Goal: Task Accomplishment & Management: Manage account settings

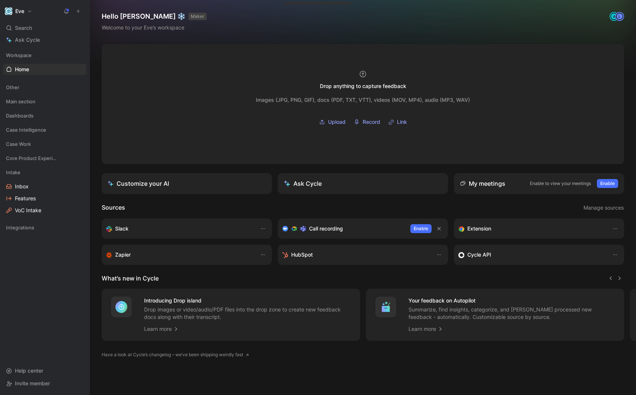
click at [317, 282] on header "What’s new in Cycle" at bounding box center [363, 277] width 523 height 9
click at [42, 210] on link "VoC Intake" at bounding box center [44, 210] width 83 height 11
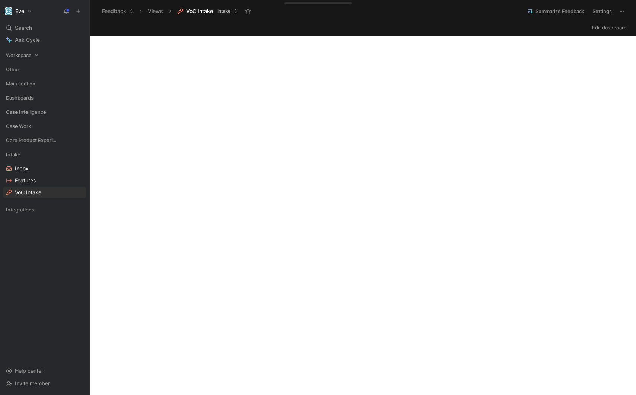
click at [38, 57] on icon at bounding box center [36, 55] width 5 height 5
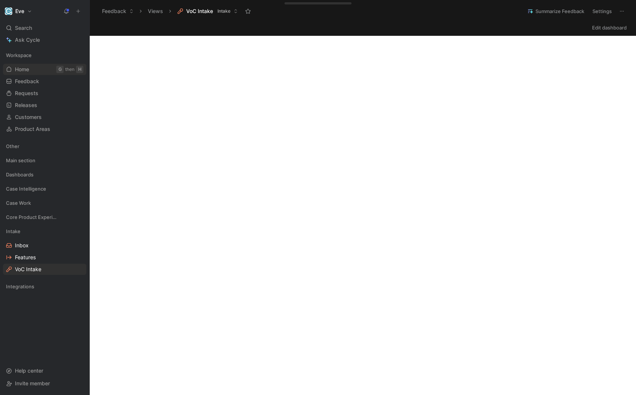
click at [25, 72] on span "Home" at bounding box center [22, 69] width 14 height 7
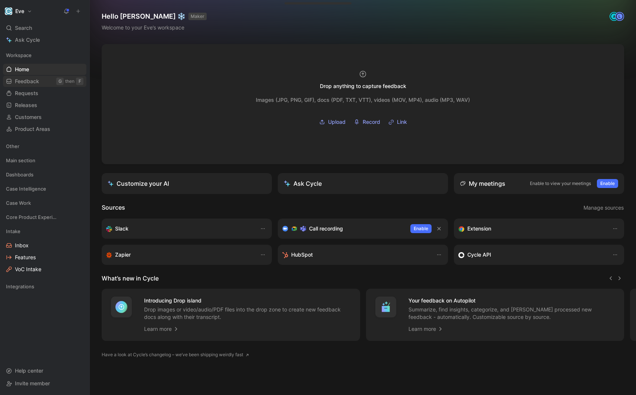
click at [32, 83] on span "Feedback" at bounding box center [27, 80] width 24 height 7
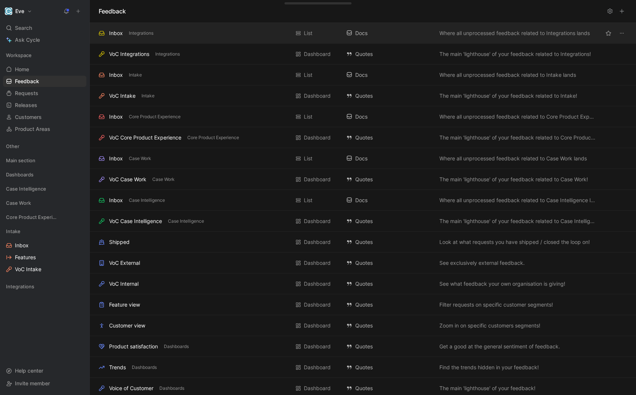
click at [181, 37] on div "Inbox Integrations" at bounding box center [194, 33] width 191 height 9
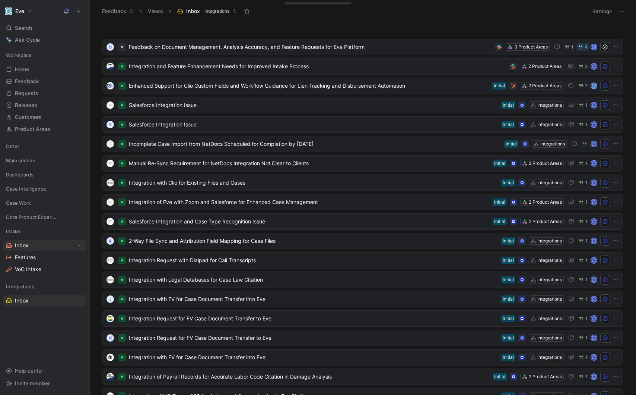
click at [24, 246] on span "Inbox" at bounding box center [22, 244] width 14 height 7
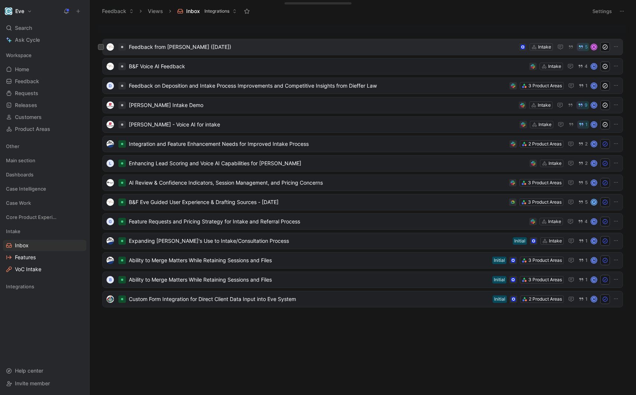
click at [166, 54] on div "Feedback from [PERSON_NAME] ([DATE]) Intake 5 A" at bounding box center [362, 47] width 521 height 16
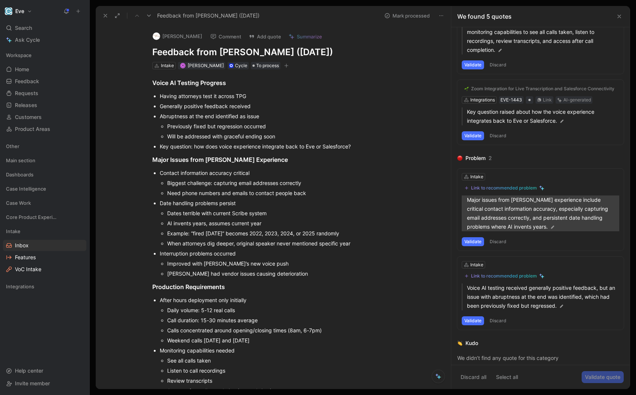
scroll to position [134, 0]
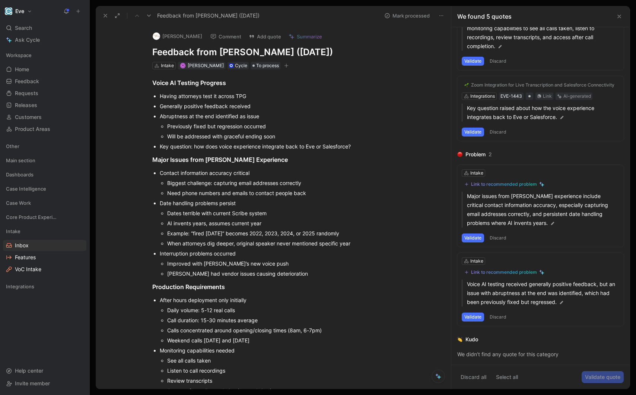
drag, startPoint x: 240, startPoint y: 253, endPoint x: 113, endPoint y: 253, distance: 127.0
click at [113, 253] on div "Voice AI Testing Progress Having attorneys test it across TPG Generally positiv…" at bounding box center [281, 318] width 340 height 499
click at [103, 240] on icon at bounding box center [103, 241] width 4 height 4
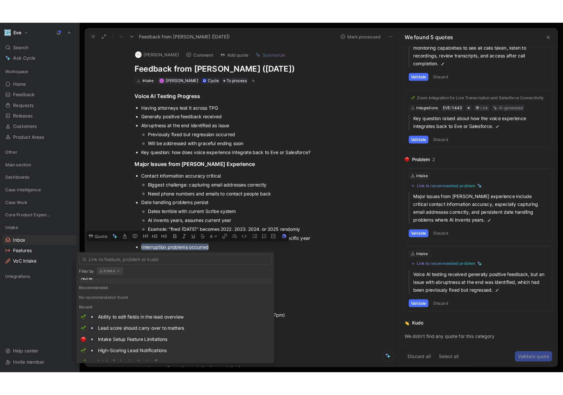
scroll to position [0, 0]
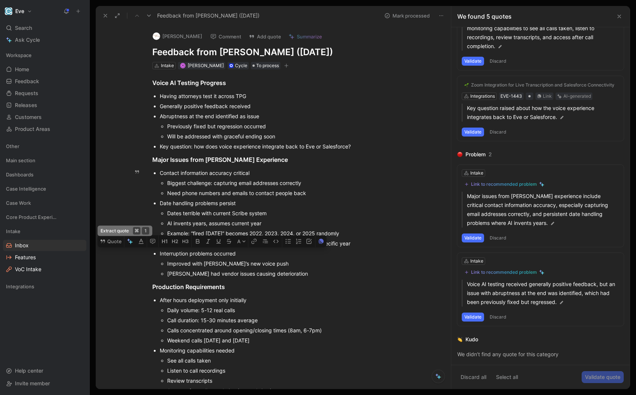
click at [160, 252] on li "Interruption problems occurred Improved with OpenAI’s new voice push [PERSON_NA…" at bounding box center [285, 263] width 250 height 30
drag, startPoint x: 159, startPoint y: 253, endPoint x: 268, endPoint y: 251, distance: 109.2
click at [275, 253] on ul "Contact information accuracy critical Biggest challenge: capturing email addres…" at bounding box center [281, 223] width 286 height 111
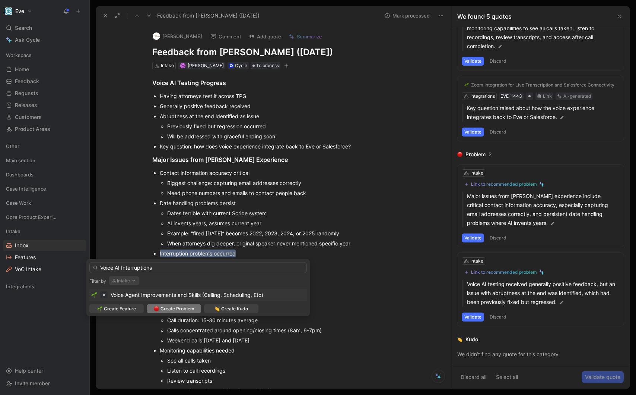
type input "Voice AI Interruptions"
click at [182, 307] on span "Create Problem" at bounding box center [178, 308] width 34 height 7
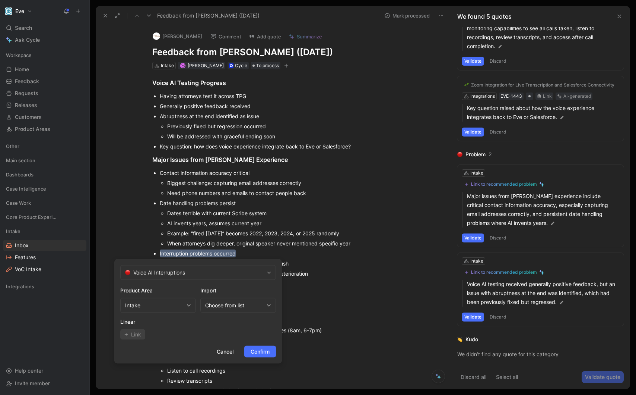
click at [256, 353] on span "Confirm" at bounding box center [260, 351] width 19 height 9
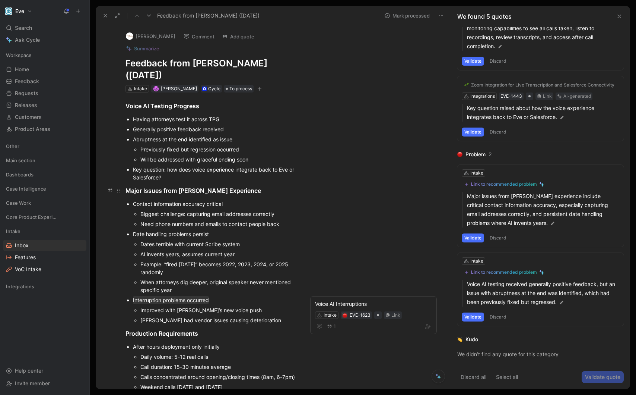
click at [181, 193] on div "Major Issues from [PERSON_NAME] Experience" at bounding box center [211, 190] width 171 height 9
click at [395, 213] on div "[PERSON_NAME] Comment Add quote Summarize Feedback from [PERSON_NAME] ([DATE]) …" at bounding box center [273, 206] width 355 height 363
click at [274, 225] on div "Need phone numbers and emails to contact people back" at bounding box center [218, 224] width 156 height 8
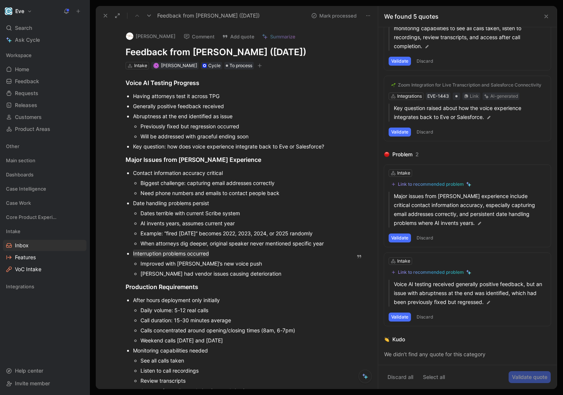
click at [183, 149] on div "Key question: how does voice experience integrate back to Eve or Salesforce?" at bounding box center [237, 146] width 208 height 8
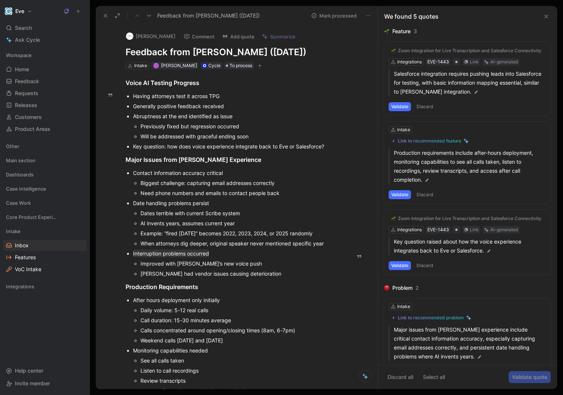
click at [405, 106] on button "Validate" at bounding box center [400, 106] width 22 height 9
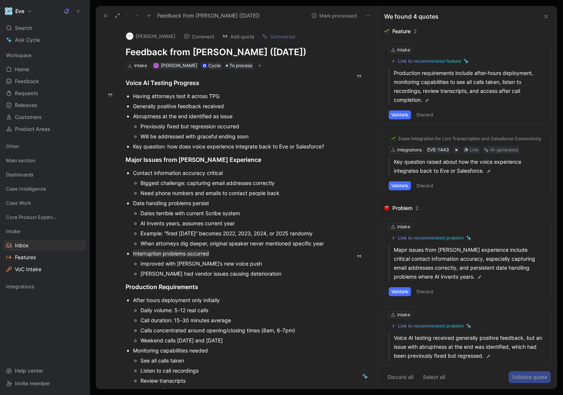
click at [424, 114] on button "Discard" at bounding box center [425, 114] width 22 height 9
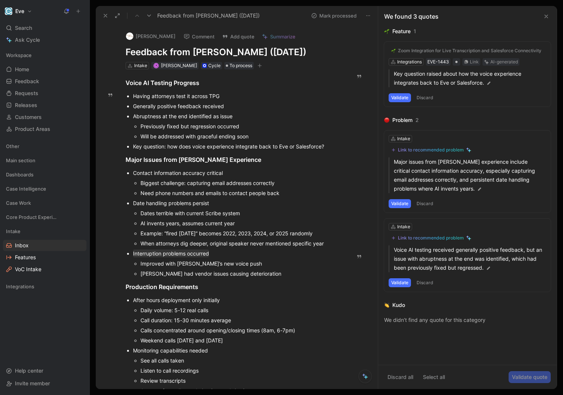
click at [419, 98] on button "Discard" at bounding box center [425, 97] width 22 height 9
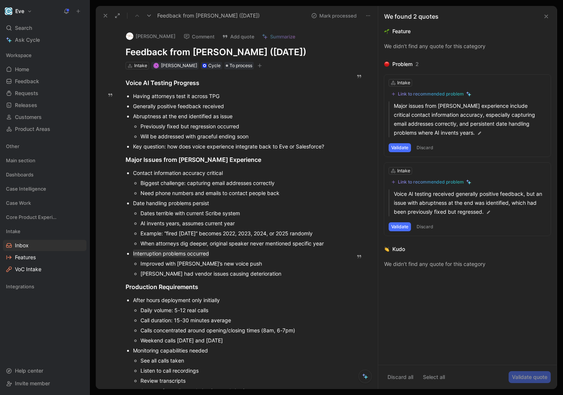
click at [405, 148] on button "Validate" at bounding box center [400, 147] width 22 height 9
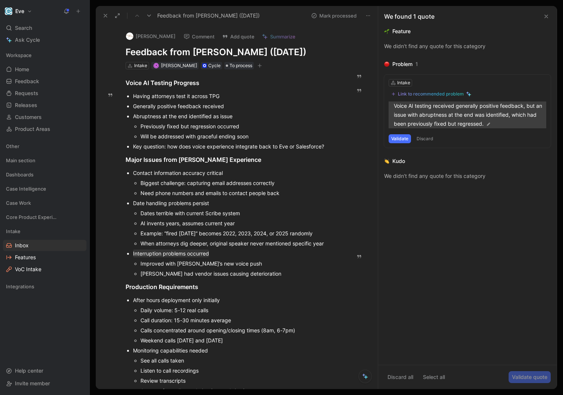
click at [497, 110] on p "Voice AI testing received generally positive feedback, but an issue with abrupt…" at bounding box center [470, 114] width 152 height 27
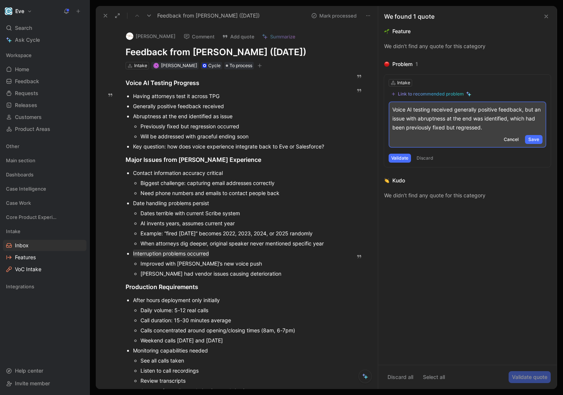
drag, startPoint x: 522, startPoint y: 108, endPoint x: 319, endPoint y: 102, distance: 203.5
click at [319, 102] on div "Feedback from [PERSON_NAME] ([DATE]) Mark processed [PERSON_NAME] Comment Add q…" at bounding box center [326, 197] width 461 height 383
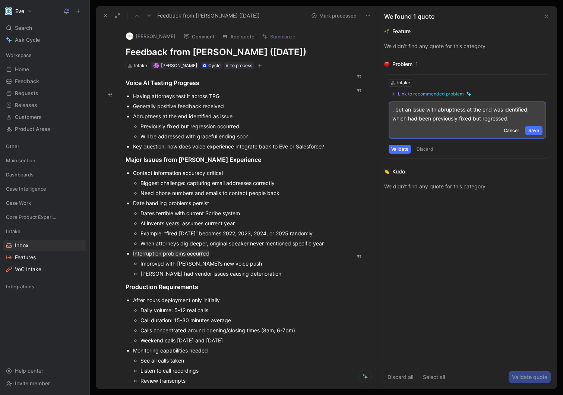
drag, startPoint x: 441, startPoint y: 109, endPoint x: 337, endPoint y: 108, distance: 103.9
click at [338, 108] on div "Feedback from [PERSON_NAME] ([DATE]) Mark processed [PERSON_NAME] Comment Add q…" at bounding box center [326, 197] width 461 height 383
click at [407, 110] on p ", but an issue with abruptness at the end was identified, which had been previo…" at bounding box center [467, 114] width 150 height 18
drag, startPoint x: 407, startPoint y: 110, endPoint x: 351, endPoint y: 110, distance: 55.9
click at [352, 110] on div "Feedback from [PERSON_NAME] ([DATE]) Mark processed [PERSON_NAME] Comment Add q…" at bounding box center [326, 197] width 461 height 383
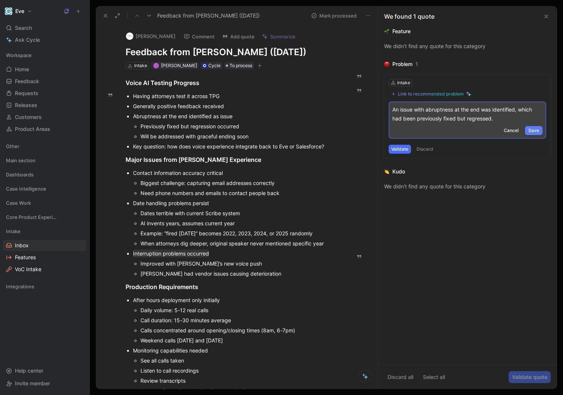
click at [540, 134] on button "Save" at bounding box center [534, 130] width 18 height 9
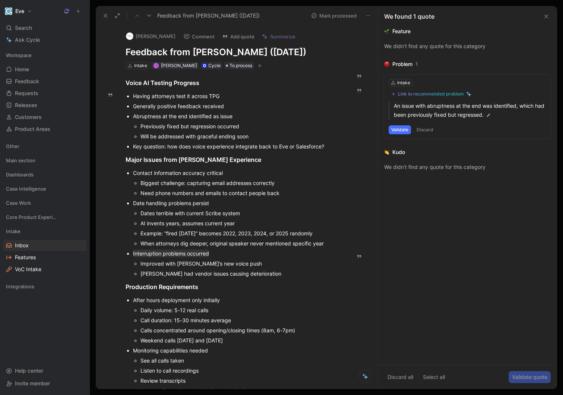
click at [407, 128] on button "Validate" at bounding box center [400, 129] width 22 height 9
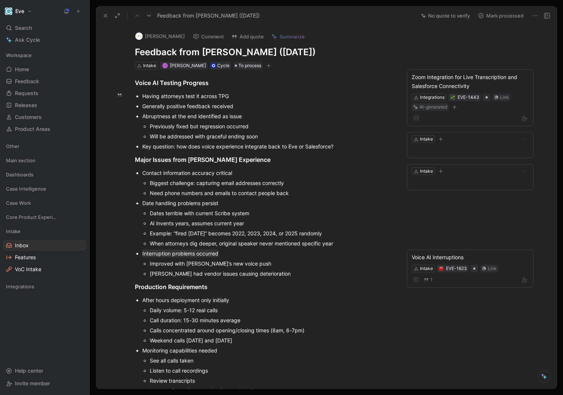
drag, startPoint x: 237, startPoint y: 108, endPoint x: 109, endPoint y: 108, distance: 127.8
click at [109, 108] on div "[PERSON_NAME] Comment Add quote Summarize Feedback from [PERSON_NAME] ([DATE]) …" at bounding box center [326, 206] width 461 height 363
click at [115, 91] on button "Quote" at bounding box center [111, 94] width 26 height 12
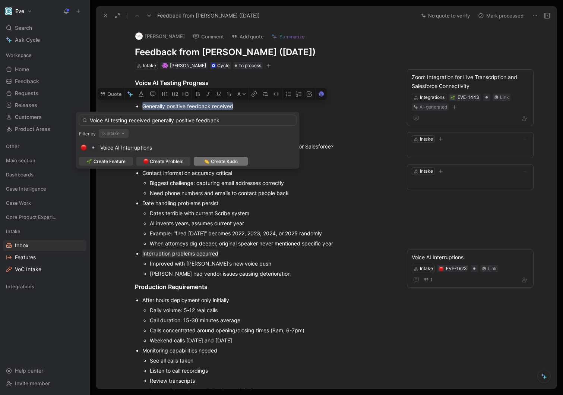
type input "Voice AI testing received generally positive feedback"
click at [225, 164] on span "Create Kudo" at bounding box center [224, 161] width 27 height 7
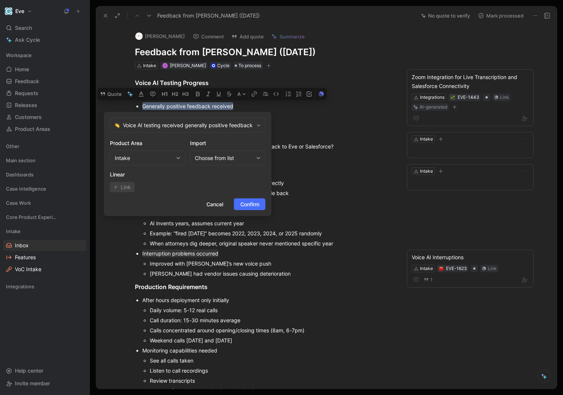
click at [247, 205] on span "Confirm" at bounding box center [249, 204] width 19 height 9
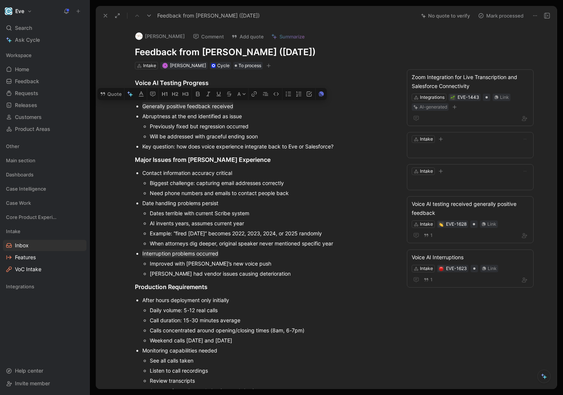
click at [333, 56] on h1 "Feedback from [PERSON_NAME] ([DATE])" at bounding box center [264, 52] width 258 height 12
click at [308, 262] on div "Improved with [PERSON_NAME]’s new voice push" at bounding box center [271, 263] width 243 height 8
click at [39, 242] on link "Inbox" at bounding box center [44, 245] width 83 height 11
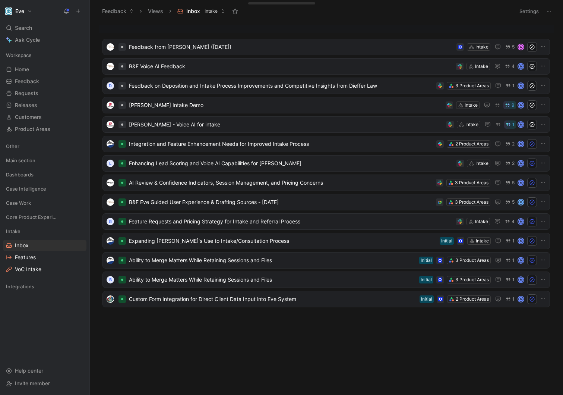
click at [172, 28] on div at bounding box center [326, 28] width 455 height 7
click at [73, 230] on icon "button" at bounding box center [71, 231] width 4 height 4
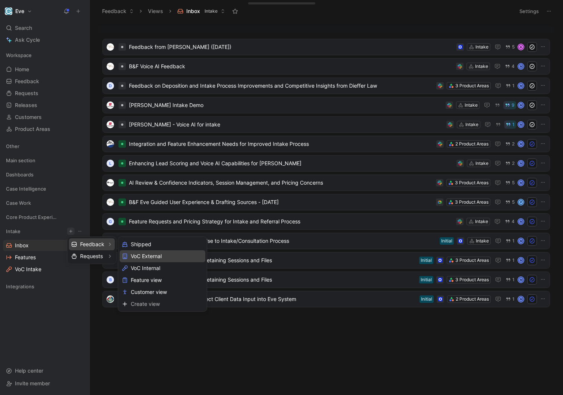
click at [164, 255] on div "VoC External" at bounding box center [163, 256] width 86 height 12
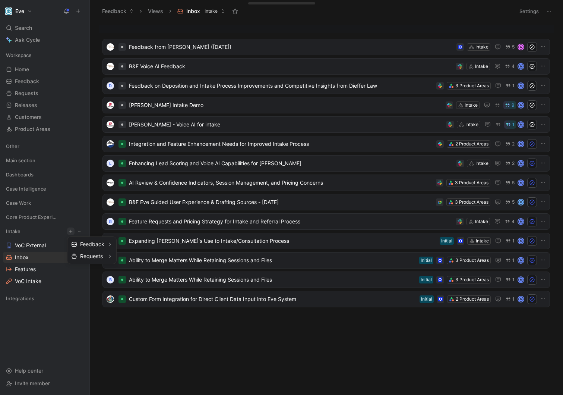
click at [148, 341] on div at bounding box center [281, 197] width 563 height 395
click at [80, 246] on icon "View actions" at bounding box center [80, 245] width 6 height 6
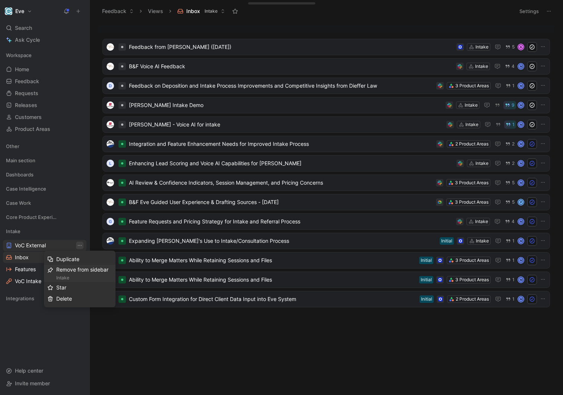
click at [75, 272] on div "Remove from sidebar Intake" at bounding box center [84, 273] width 56 height 16
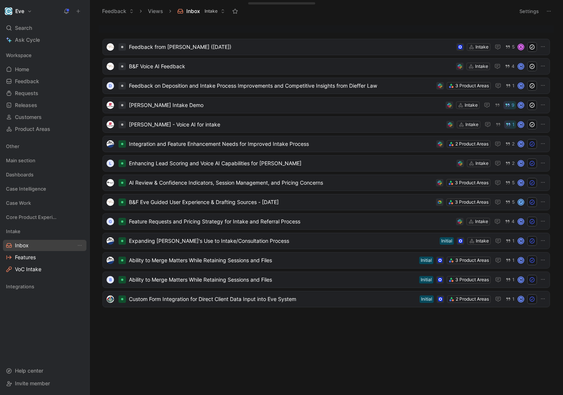
click at [62, 247] on link "Inbox" at bounding box center [44, 245] width 83 height 11
click at [397, 26] on div at bounding box center [326, 28] width 455 height 7
click at [543, 27] on button "button" at bounding box center [546, 28] width 7 height 7
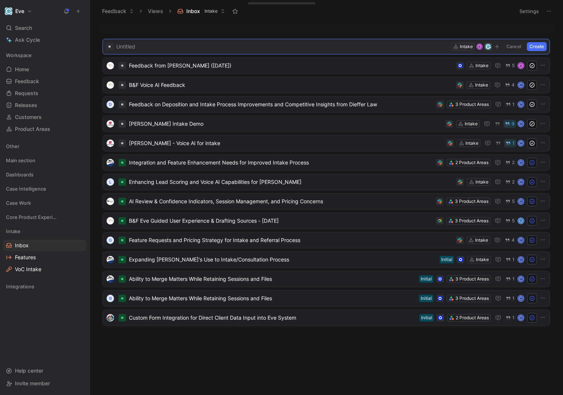
click at [359, 43] on span at bounding box center [282, 46] width 332 height 9
click at [538, 45] on button "Create" at bounding box center [537, 46] width 20 height 9
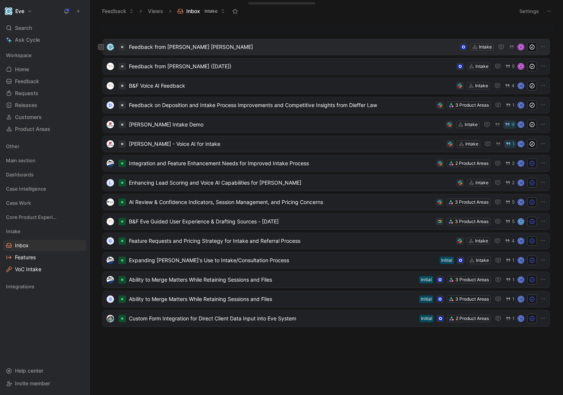
click at [206, 52] on div "Feedback from [PERSON_NAME] [PERSON_NAME] Intake A" at bounding box center [325, 47] width 447 height 16
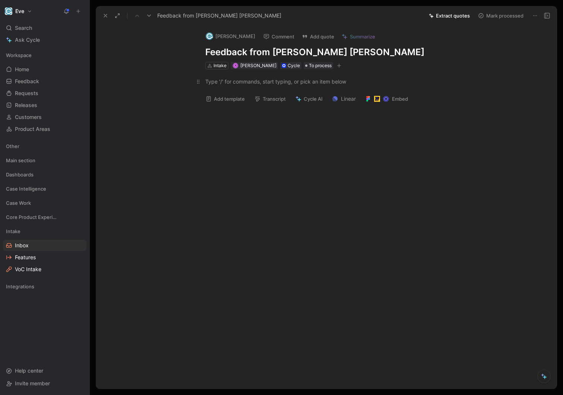
click at [253, 84] on div at bounding box center [334, 81] width 258 height 8
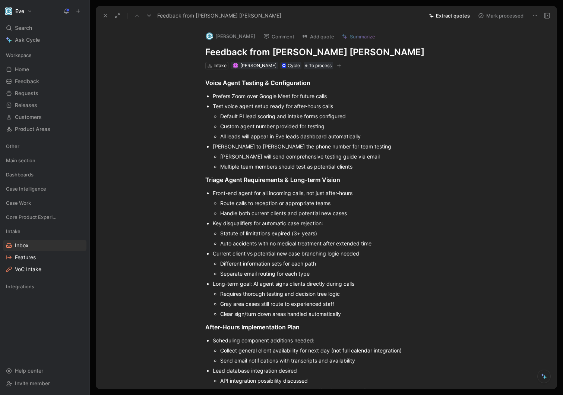
click at [274, 122] on div "Custom agent number provided for testing" at bounding box center [341, 126] width 243 height 8
click at [445, 16] on button "Extract quotes" at bounding box center [449, 15] width 48 height 10
click at [452, 109] on div "Test voice agent setup ready for after-hours calls" at bounding box center [338, 106] width 250 height 8
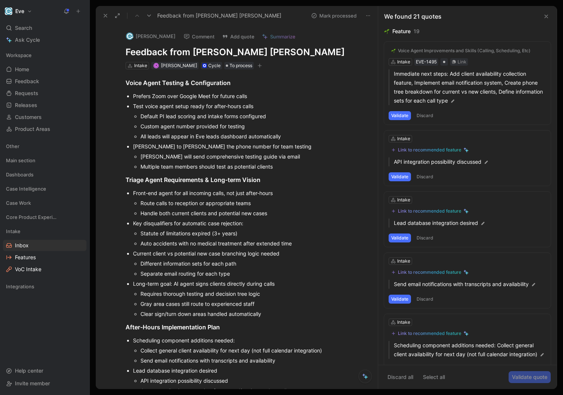
click at [428, 115] on button "Discard" at bounding box center [425, 115] width 22 height 9
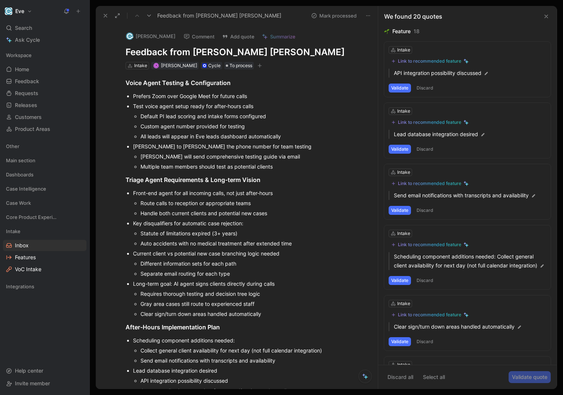
click at [401, 89] on button "Validate" at bounding box center [400, 87] width 22 height 9
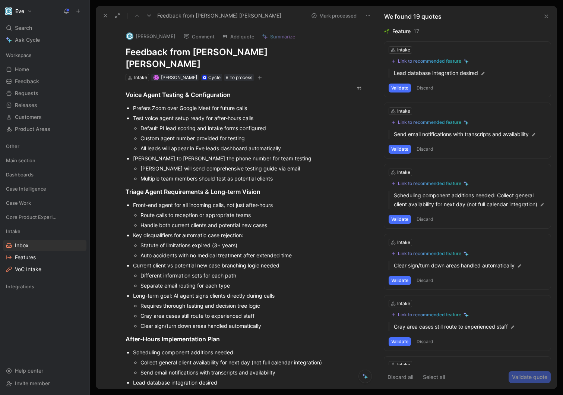
click at [403, 90] on button "Validate" at bounding box center [400, 87] width 22 height 9
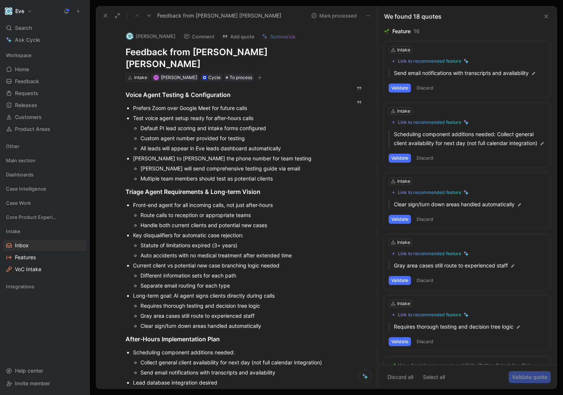
click at [402, 92] on button "Validate" at bounding box center [400, 87] width 22 height 9
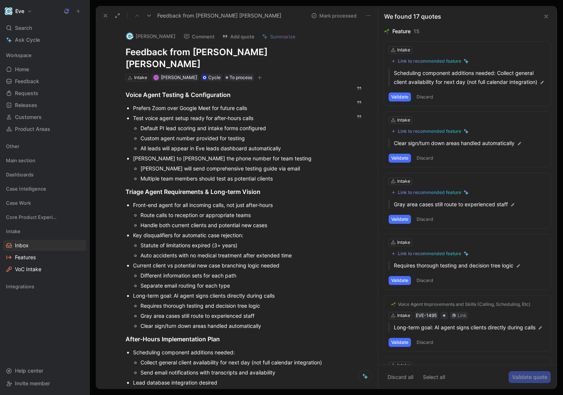
click at [402, 96] on button "Validate" at bounding box center [400, 96] width 22 height 9
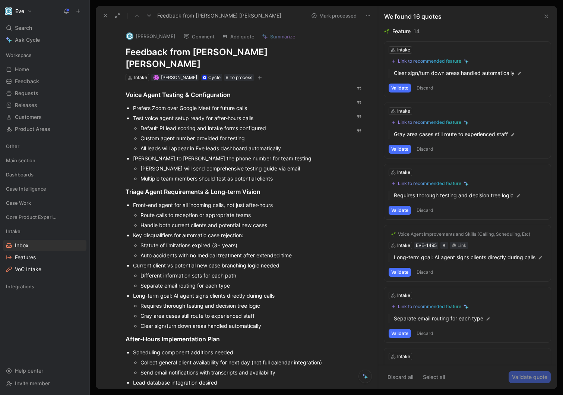
click at [427, 87] on button "Discard" at bounding box center [425, 87] width 22 height 9
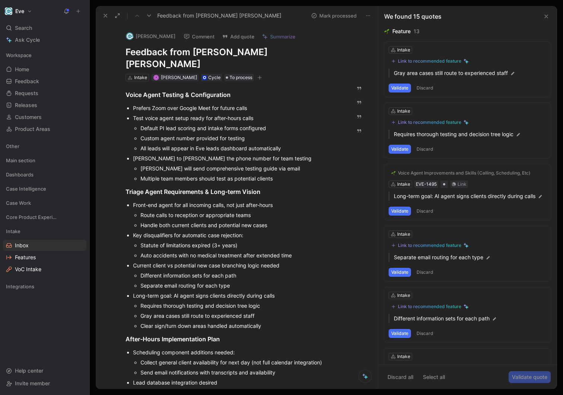
click at [406, 89] on button "Validate" at bounding box center [400, 87] width 22 height 9
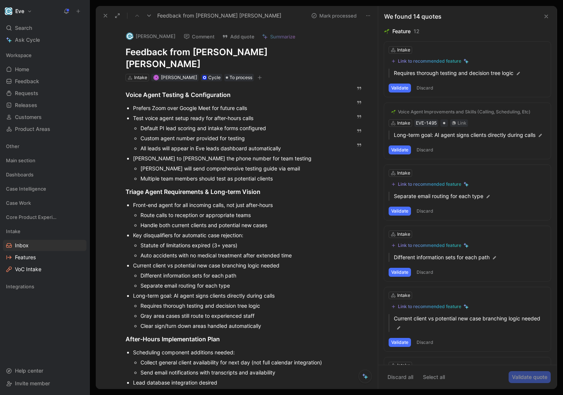
click at [427, 88] on button "Discard" at bounding box center [425, 87] width 22 height 9
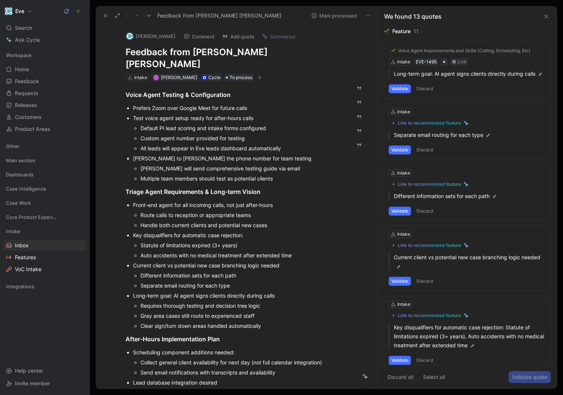
click at [405, 90] on button "Validate" at bounding box center [400, 88] width 22 height 9
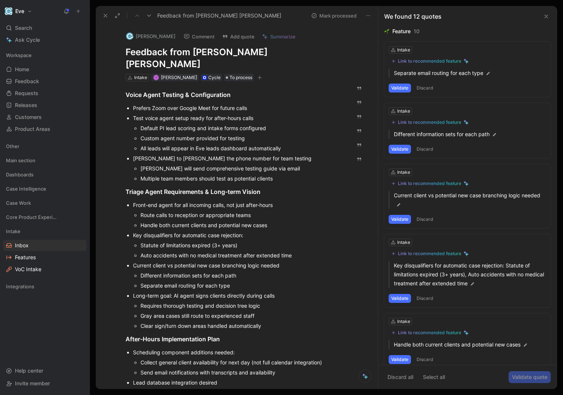
click at [431, 87] on button "Discard" at bounding box center [425, 87] width 22 height 9
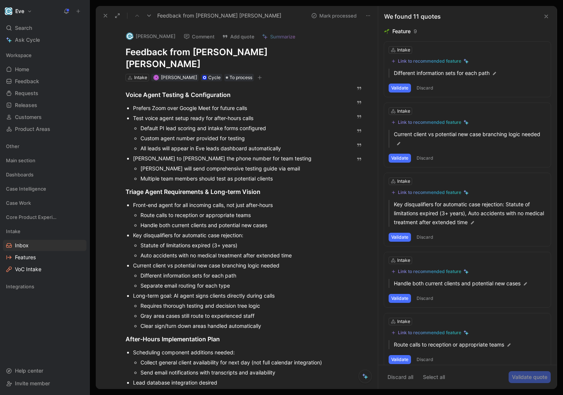
click at [431, 91] on button "Discard" at bounding box center [425, 87] width 22 height 9
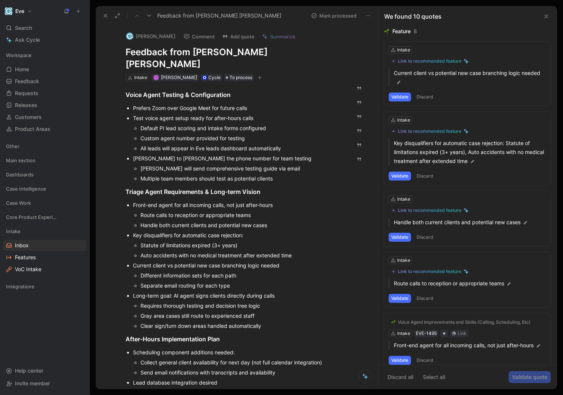
click at [405, 101] on button "Validate" at bounding box center [400, 96] width 22 height 9
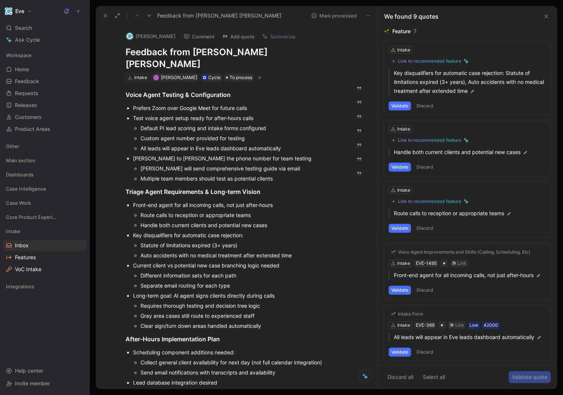
click at [404, 108] on button "Validate" at bounding box center [400, 105] width 22 height 9
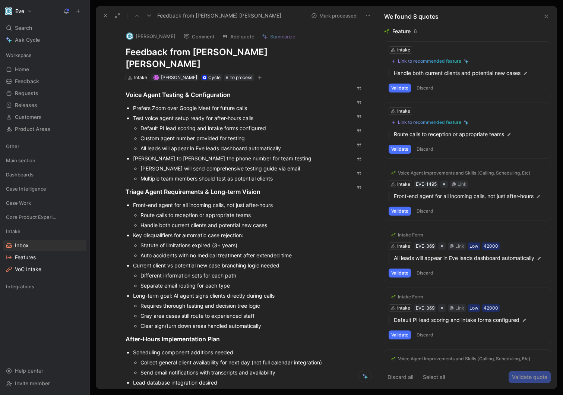
click at [407, 89] on button "Validate" at bounding box center [400, 87] width 22 height 9
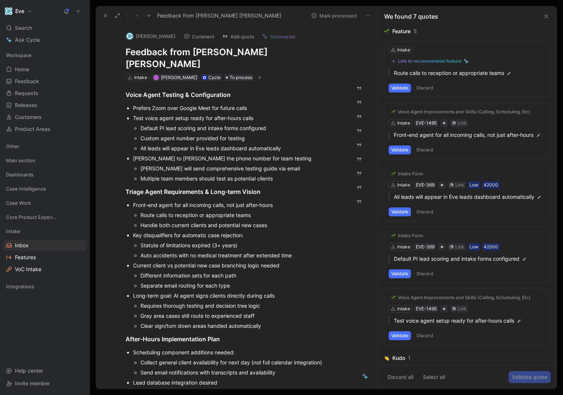
click at [419, 88] on button "Discard" at bounding box center [425, 87] width 22 height 9
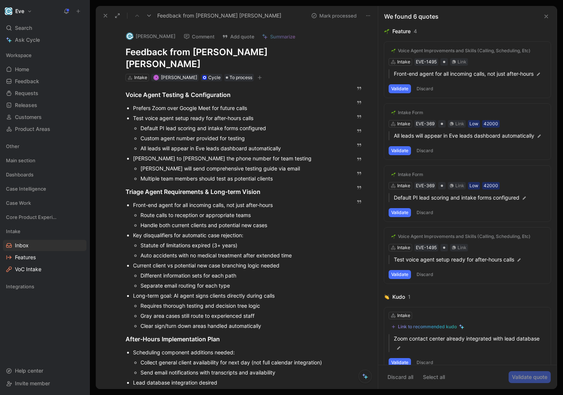
click at [404, 89] on button "Validate" at bounding box center [400, 88] width 22 height 9
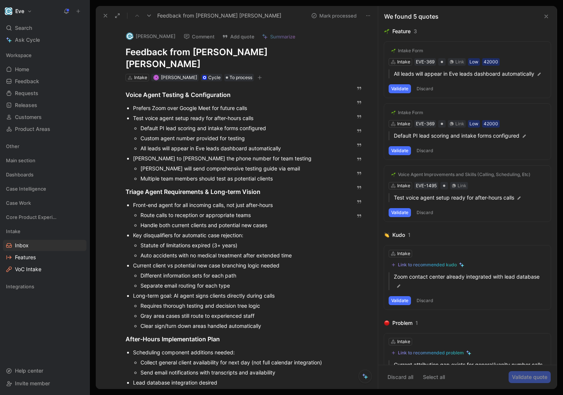
click at [406, 88] on button "Validate" at bounding box center [400, 88] width 22 height 9
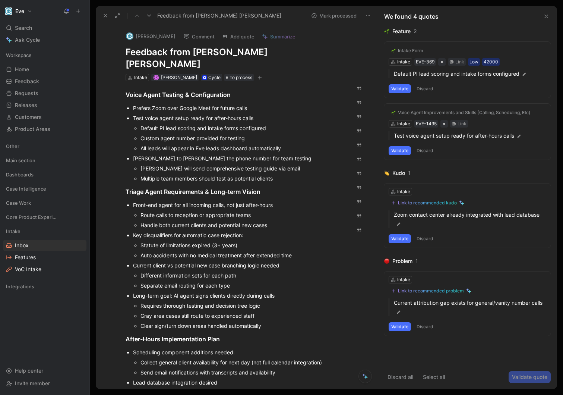
click at [427, 87] on button "Discard" at bounding box center [425, 88] width 22 height 9
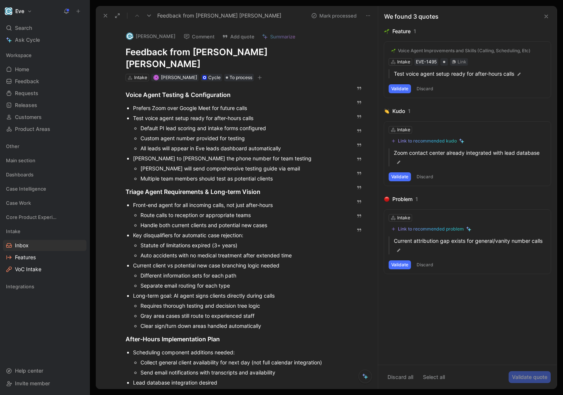
click at [425, 89] on button "Discard" at bounding box center [425, 88] width 22 height 9
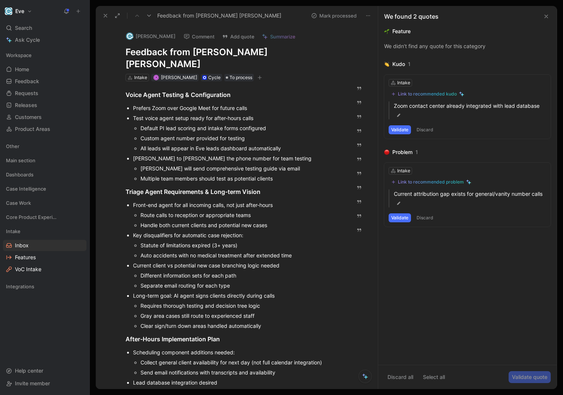
click at [428, 126] on button "Discard" at bounding box center [425, 129] width 22 height 9
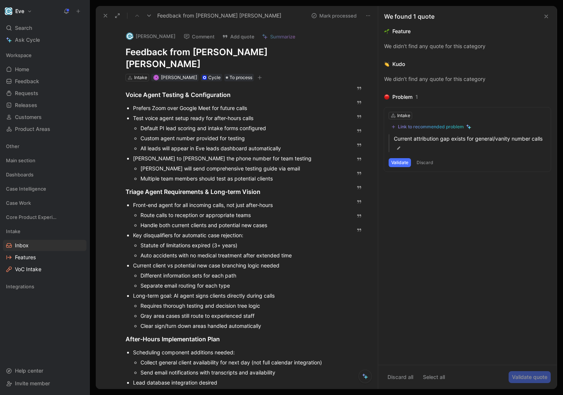
click at [425, 163] on button "Discard" at bounding box center [425, 162] width 22 height 9
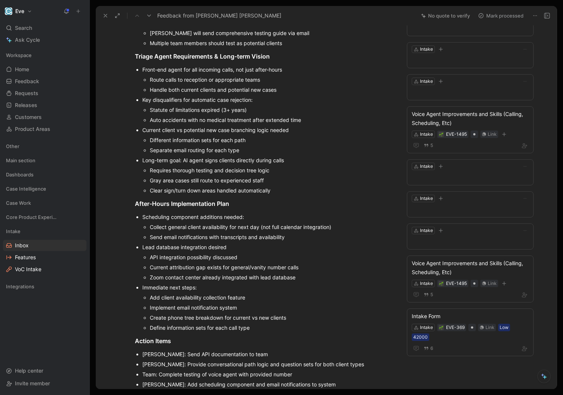
scroll to position [144, 0]
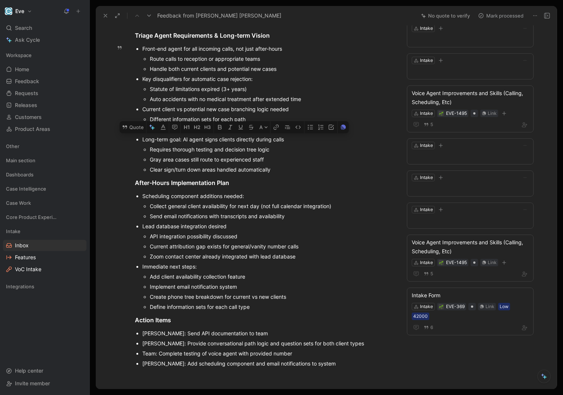
drag, startPoint x: 184, startPoint y: 139, endPoint x: 286, endPoint y: 137, distance: 102.5
click at [286, 137] on div "Long-term goal: AI agent signs clients directly during calls" at bounding box center [267, 139] width 250 height 8
click at [136, 131] on button "Quote" at bounding box center [133, 127] width 26 height 12
